Goal: Navigation & Orientation: Find specific page/section

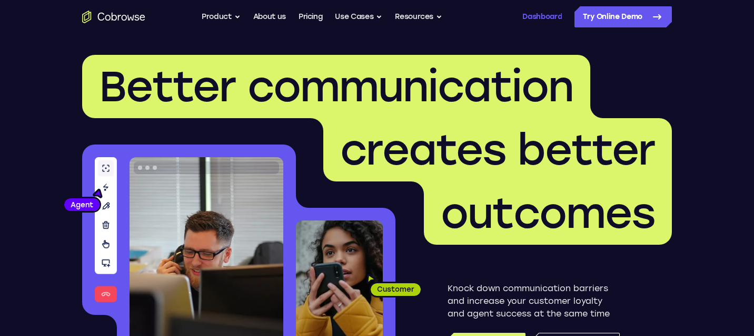
click at [535, 17] on link "Dashboard" at bounding box center [543, 16] width 40 height 21
click at [544, 19] on link "Dashboard" at bounding box center [543, 16] width 40 height 21
click at [535, 17] on link "Dashboard" at bounding box center [543, 16] width 40 height 21
